Goal: Task Accomplishment & Management: Use online tool/utility

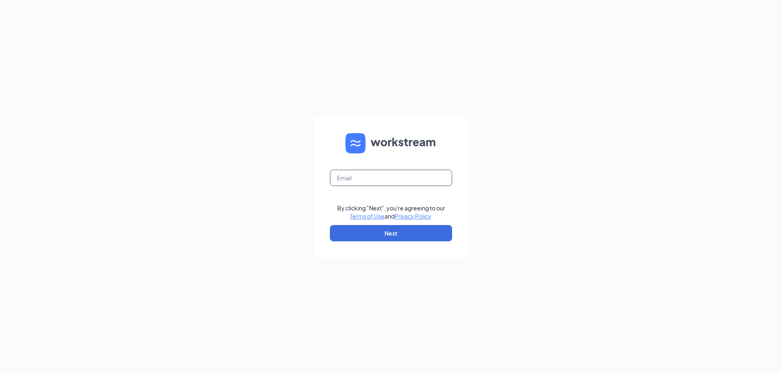
click at [344, 173] on input "text" at bounding box center [391, 178] width 122 height 16
type input "sjfredericksen@hotmail.com"
click at [383, 220] on form "sjfredericksen@hotmail.com By clicking "Next", you're agreeing to our Terms of …" at bounding box center [391, 187] width 155 height 141
click at [383, 223] on form "sjfredericksen@hotmail.com By clicking "Next", you're agreeing to our Terms of …" at bounding box center [391, 187] width 155 height 141
click at [382, 228] on button "Next" at bounding box center [391, 233] width 122 height 16
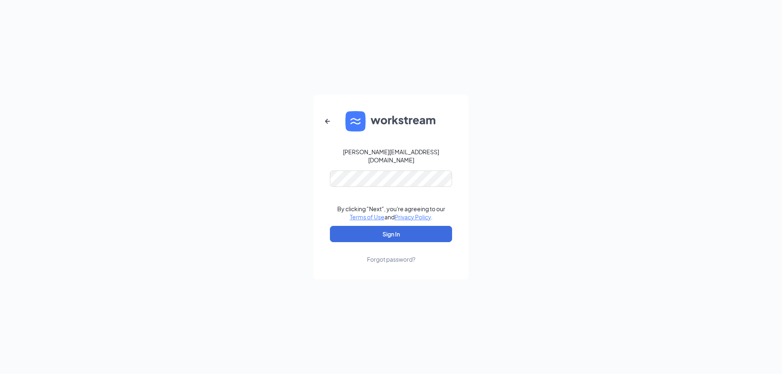
drag, startPoint x: 385, startPoint y: 156, endPoint x: 385, endPoint y: 165, distance: 9.4
click at [385, 157] on div "sjfredericksen@hotmail.com" at bounding box center [391, 156] width 122 height 16
click at [384, 226] on button "Sign In" at bounding box center [391, 234] width 122 height 16
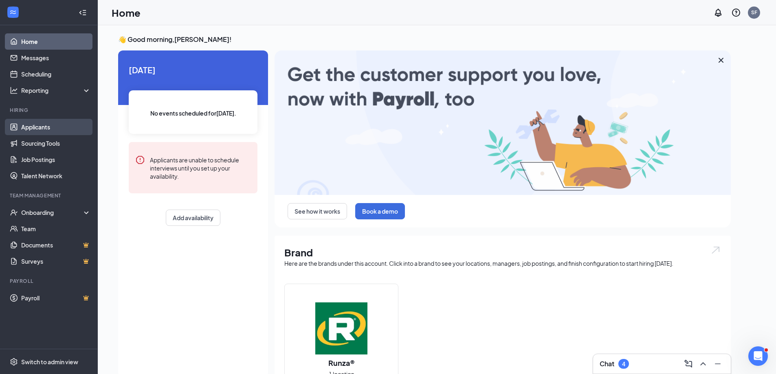
click at [55, 124] on link "Applicants" at bounding box center [56, 127] width 70 height 16
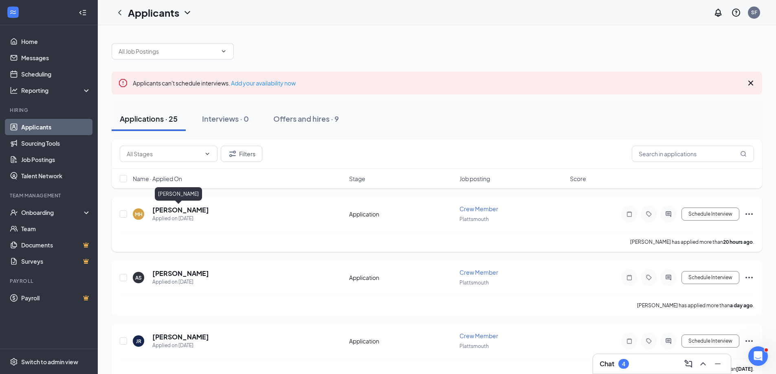
click at [181, 212] on h5 "[PERSON_NAME]" at bounding box center [180, 210] width 57 height 9
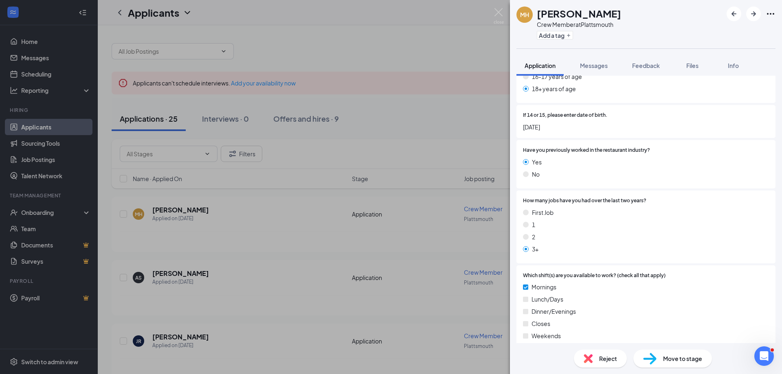
scroll to position [235, 0]
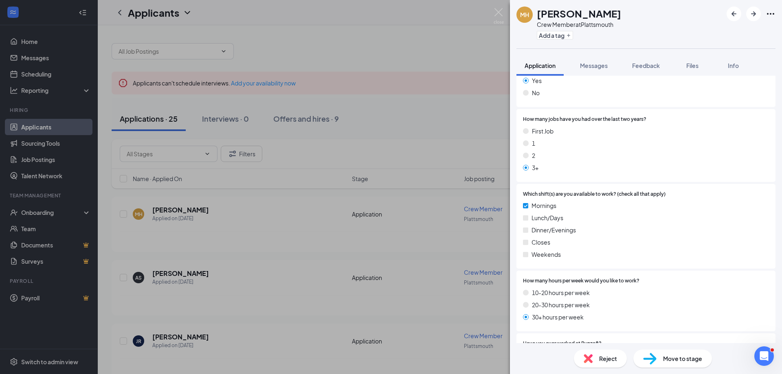
click at [265, 253] on div "MH [PERSON_NAME] Crew Member at [GEOGRAPHIC_DATA] Add a tag Application Message…" at bounding box center [391, 187] width 782 height 374
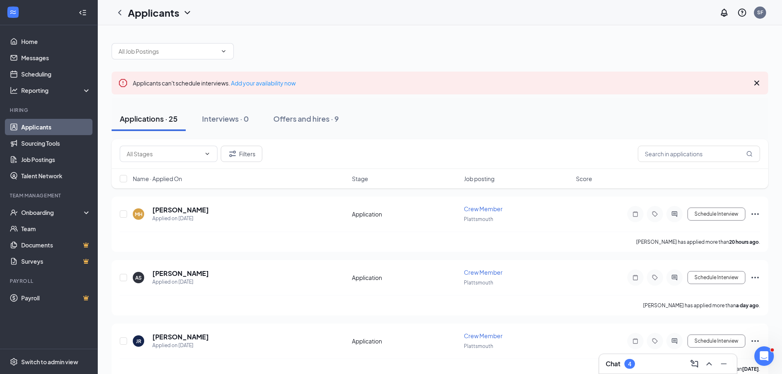
scroll to position [163, 0]
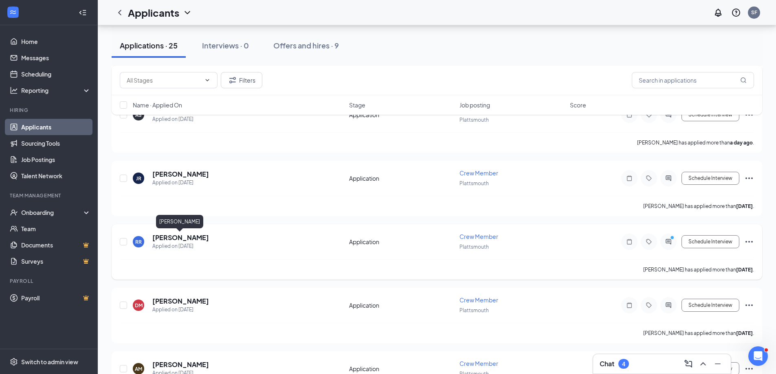
click at [173, 235] on h5 "[PERSON_NAME]" at bounding box center [180, 237] width 57 height 9
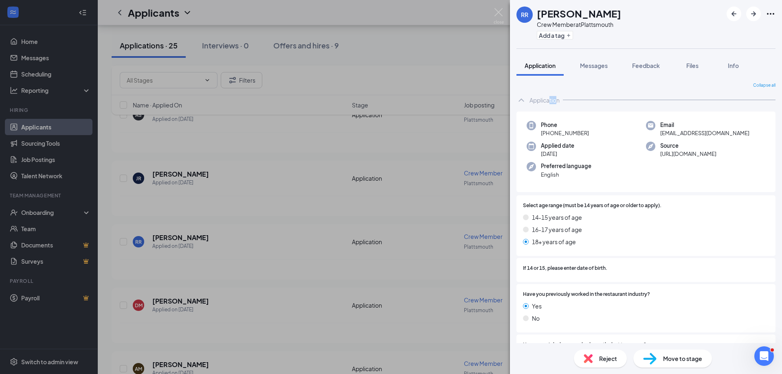
drag, startPoint x: 549, startPoint y: 97, endPoint x: 558, endPoint y: 96, distance: 8.6
click at [558, 96] on div "Application" at bounding box center [544, 100] width 30 height 8
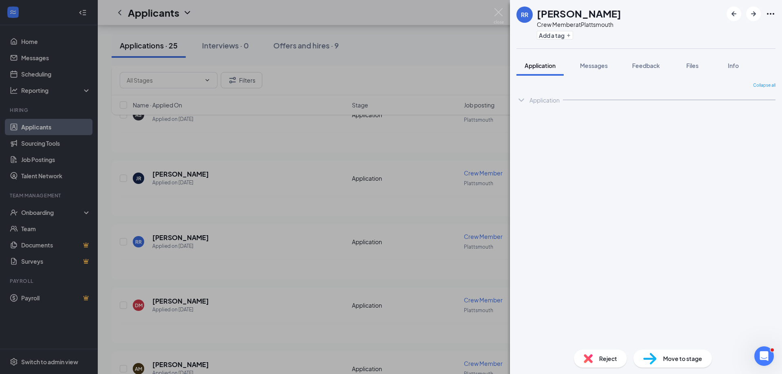
click at [520, 96] on icon "ChevronDown" at bounding box center [521, 100] width 10 height 10
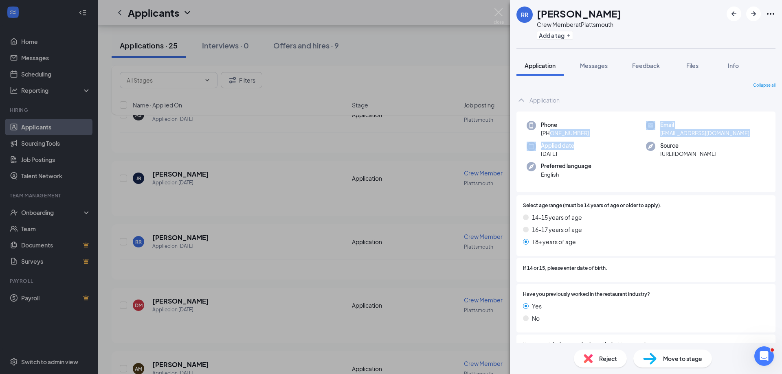
drag, startPoint x: 548, startPoint y: 132, endPoint x: 584, endPoint y: 140, distance: 36.3
click at [584, 140] on div "Phone [PHONE_NUMBER] Email [EMAIL_ADDRESS][DOMAIN_NAME] Applied date [DATE] Sou…" at bounding box center [645, 152] width 259 height 81
click at [607, 134] on div "Phone [PHONE_NUMBER]" at bounding box center [586, 129] width 119 height 17
drag, startPoint x: 549, startPoint y: 133, endPoint x: 587, endPoint y: 134, distance: 37.9
click at [586, 134] on span "[PHONE_NUMBER]" at bounding box center [565, 133] width 48 height 8
